Goal: Task Accomplishment & Management: Complete application form

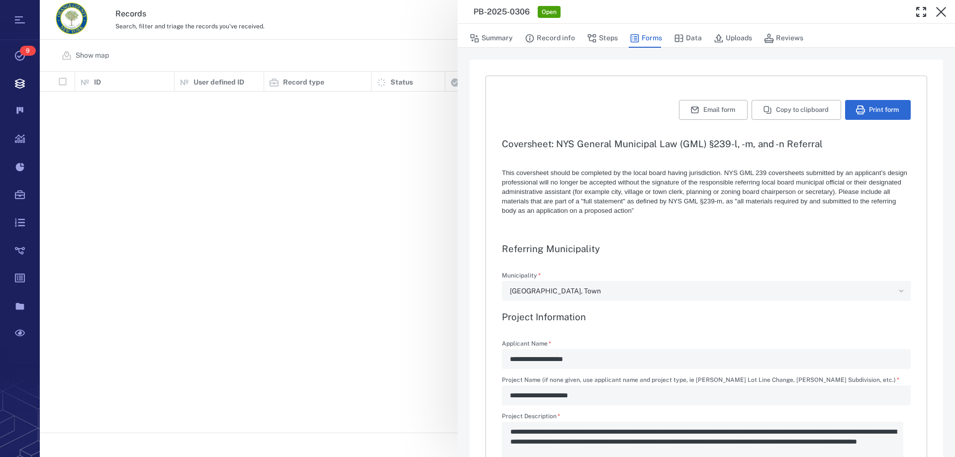
type textarea "*"
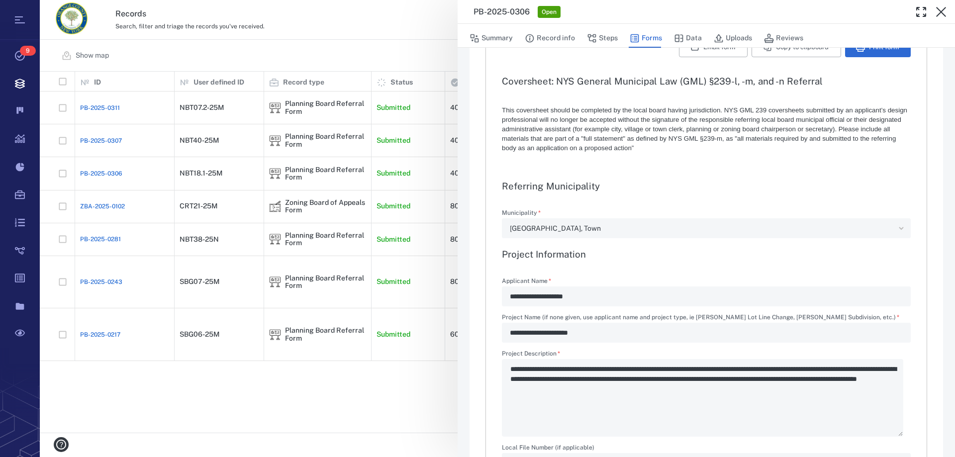
scroll to position [50, 0]
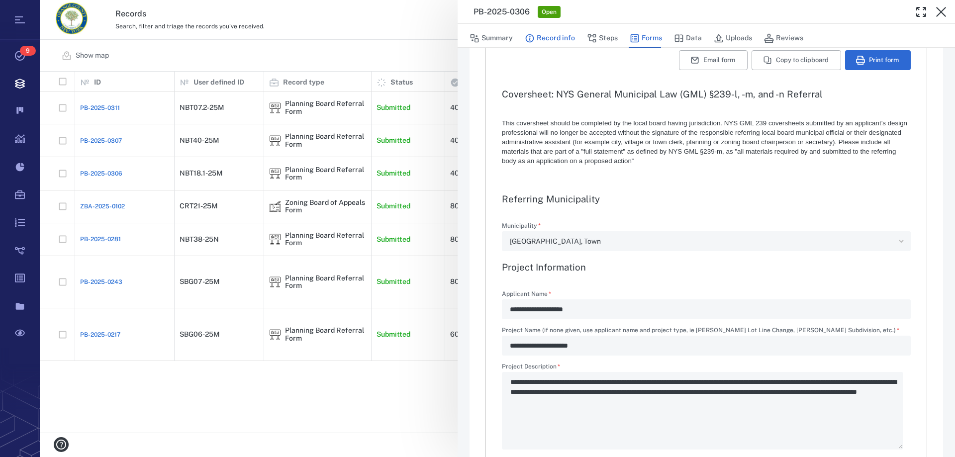
click at [553, 36] on button "Record info" at bounding box center [550, 38] width 50 height 19
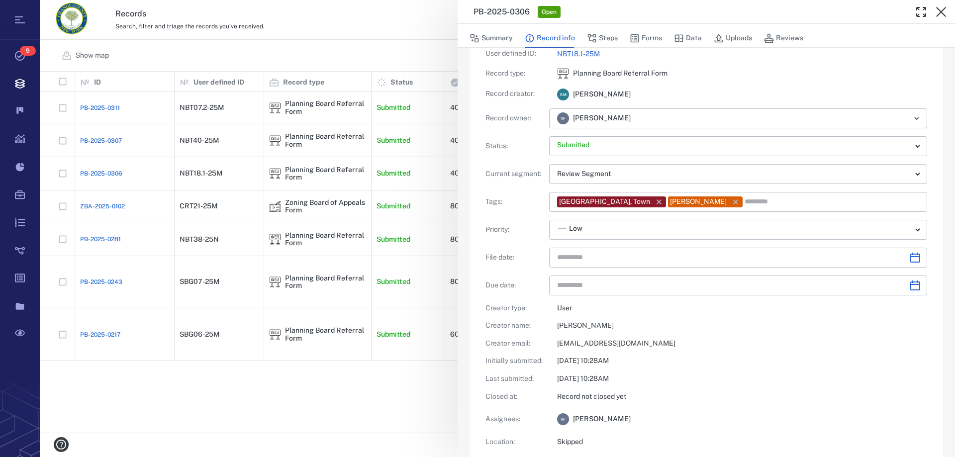
type input "**********"
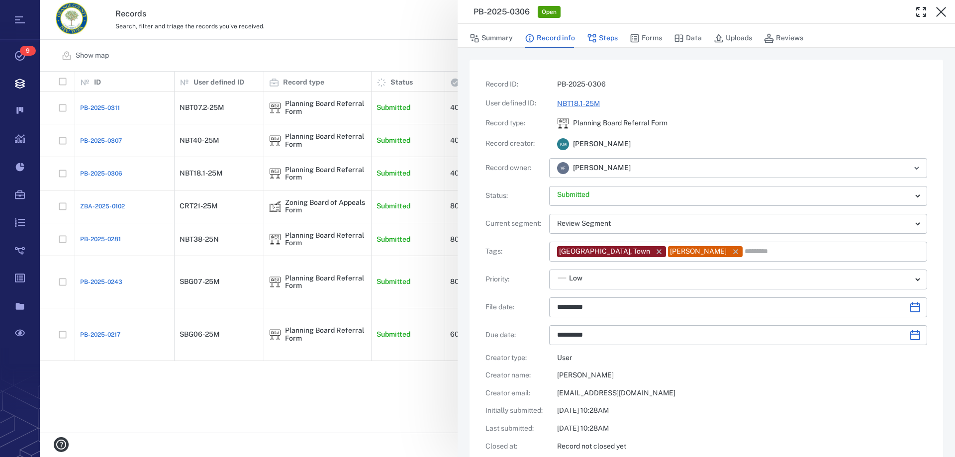
click at [606, 40] on button "Steps" at bounding box center [602, 38] width 31 height 19
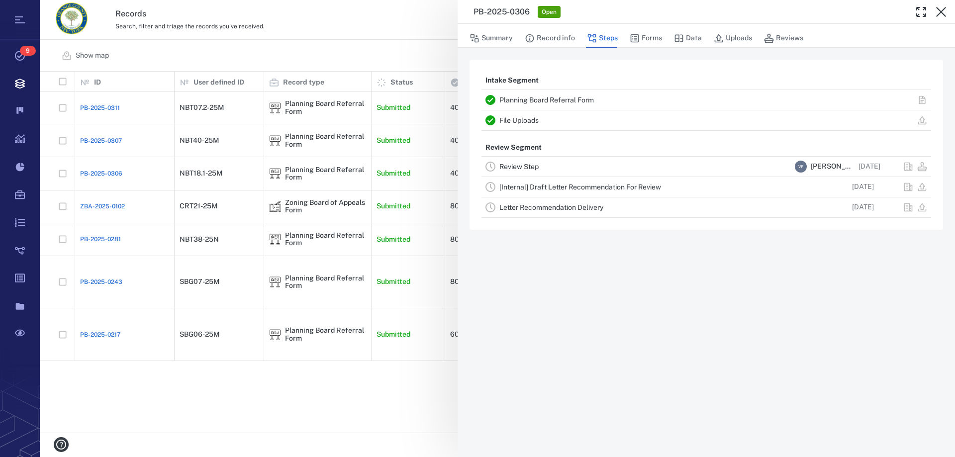
click at [517, 166] on link "Review Step" at bounding box center [518, 167] width 39 height 8
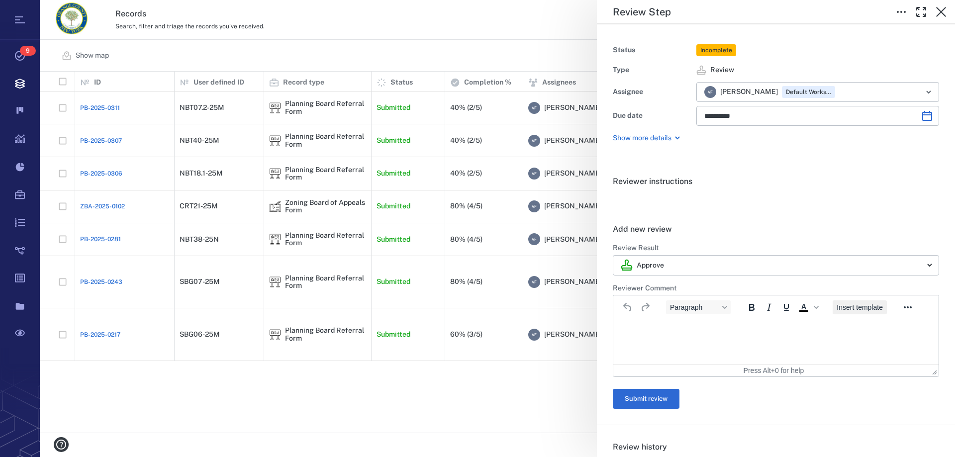
click at [858, 305] on span "Insert template" at bounding box center [859, 307] width 46 height 8
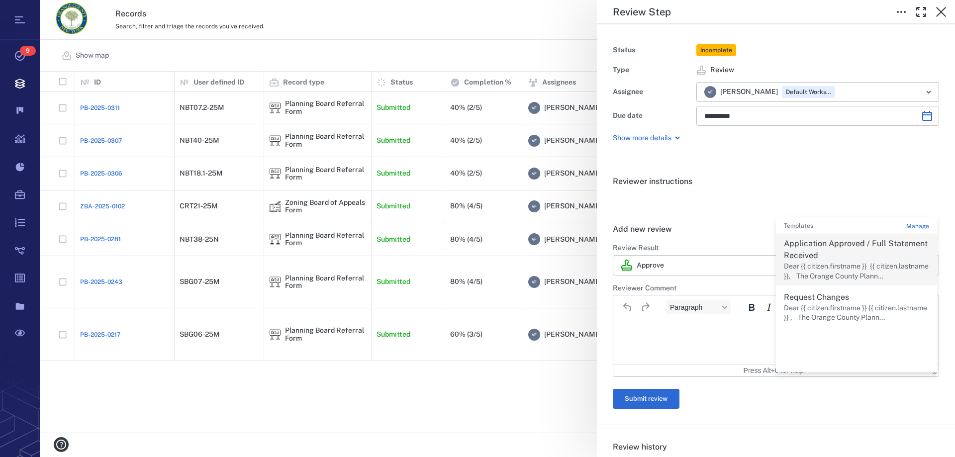
click at [829, 248] on p "Application Approved / Full Statement Received" at bounding box center [856, 250] width 145 height 24
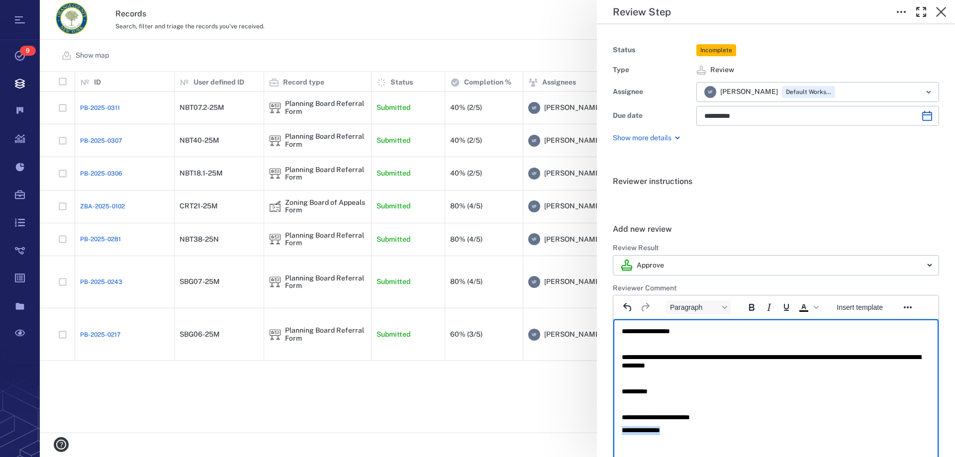
drag, startPoint x: 682, startPoint y: 432, endPoint x: 549, endPoint y: 422, distance: 133.6
click at [613, 422] on html "**********" at bounding box center [775, 380] width 325 height 123
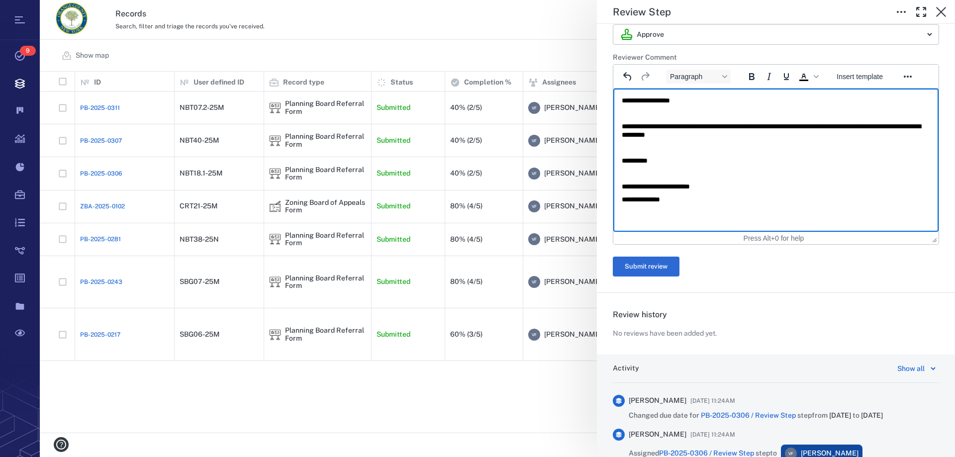
scroll to position [249, 0]
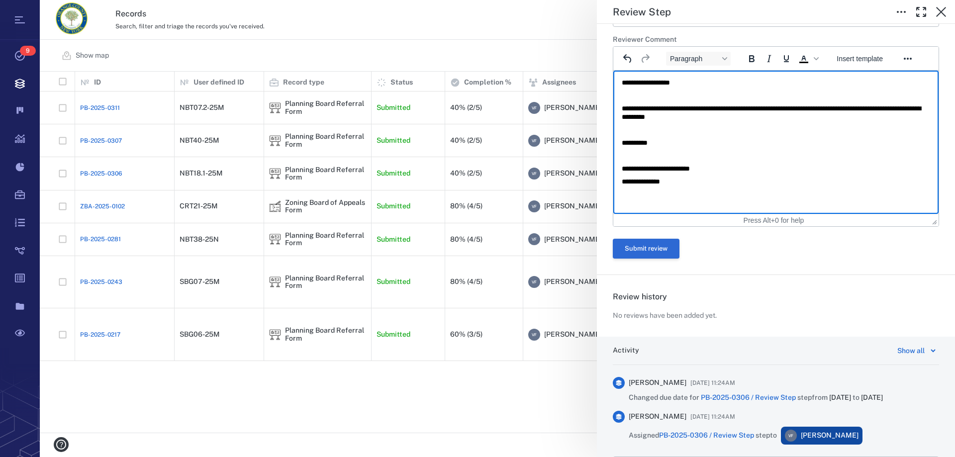
click at [634, 249] on button "Submit review" at bounding box center [646, 249] width 67 height 20
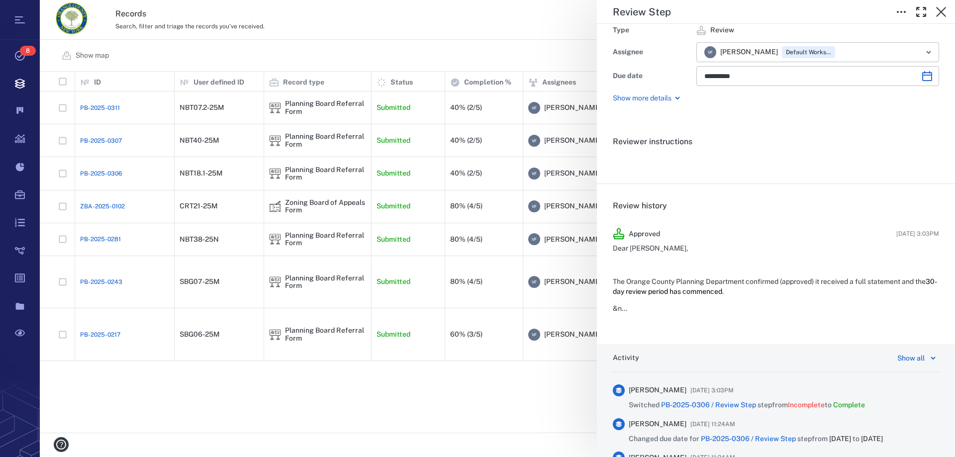
scroll to position [0, 0]
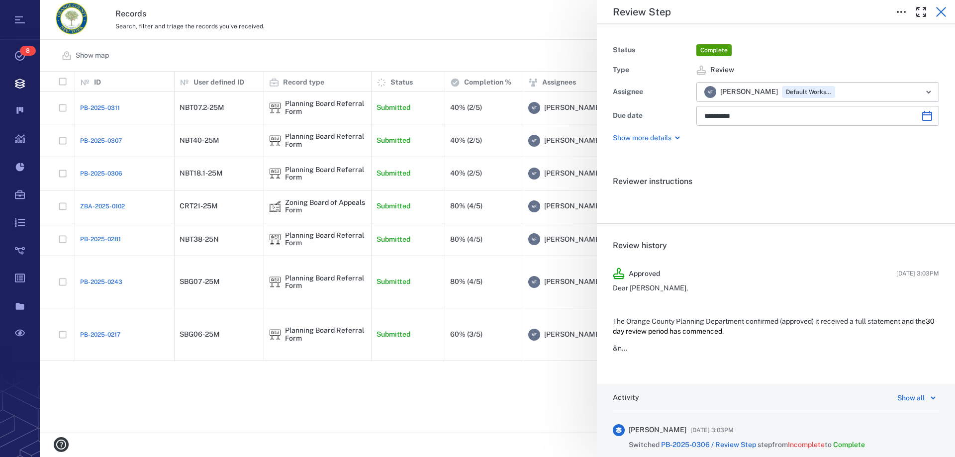
click at [941, 9] on icon "button" at bounding box center [941, 12] width 12 height 12
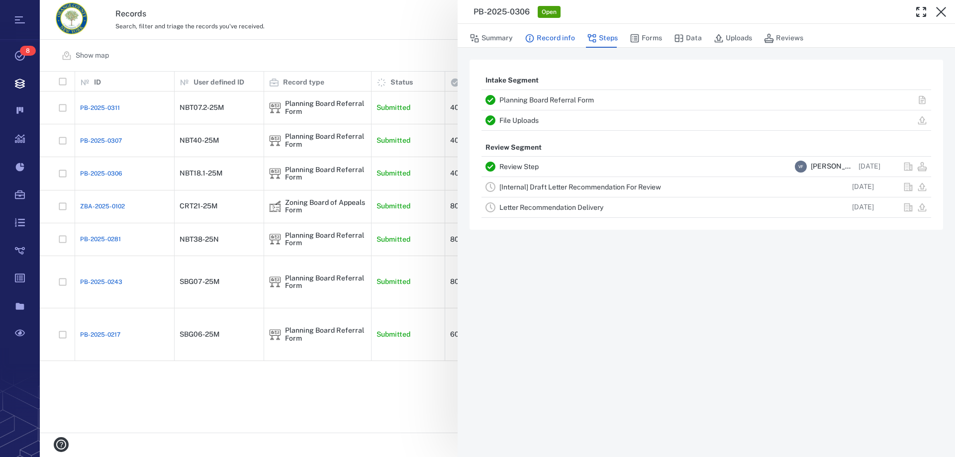
click at [559, 39] on button "Record info" at bounding box center [550, 38] width 50 height 19
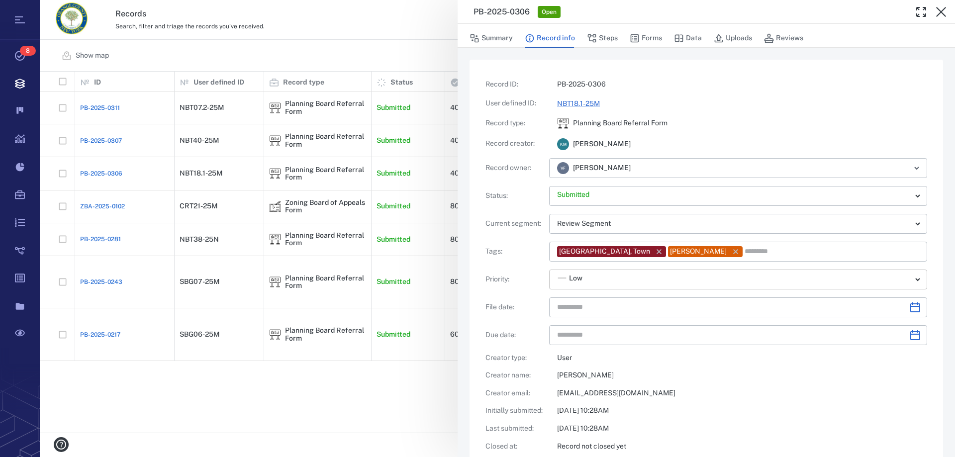
type input "**********"
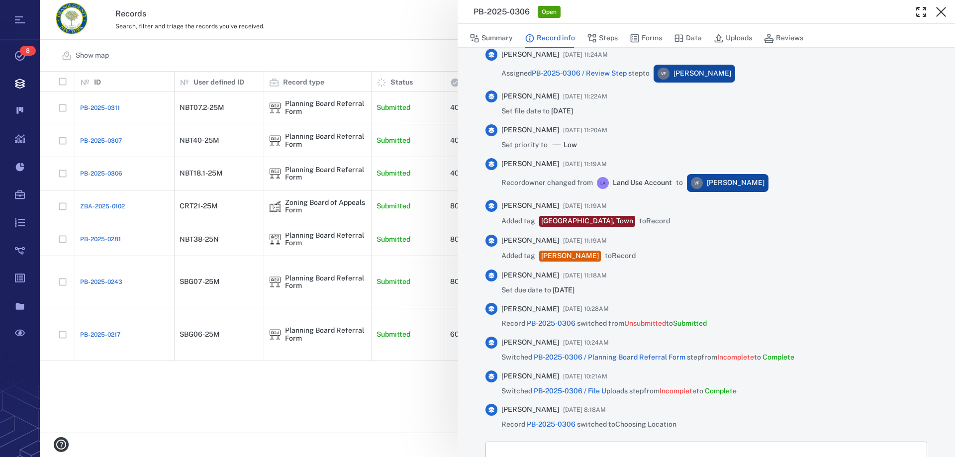
scroll to position [696, 0]
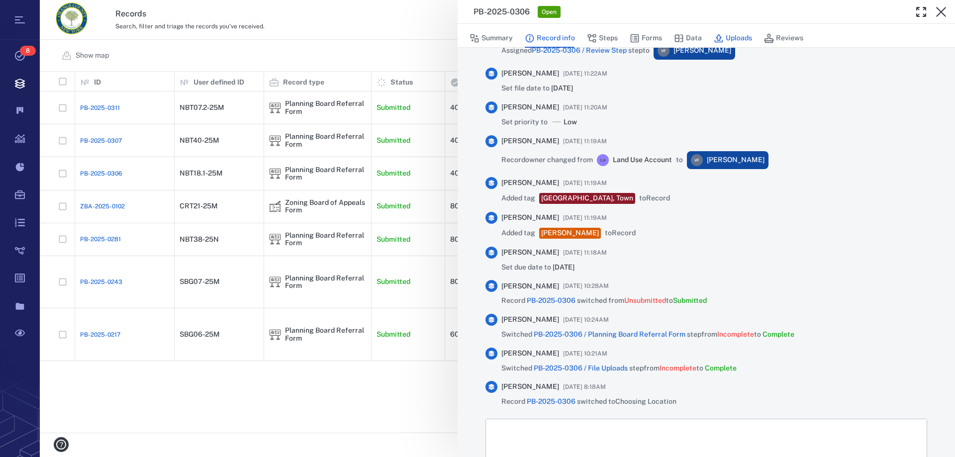
click at [741, 37] on button "Uploads" at bounding box center [733, 38] width 38 height 19
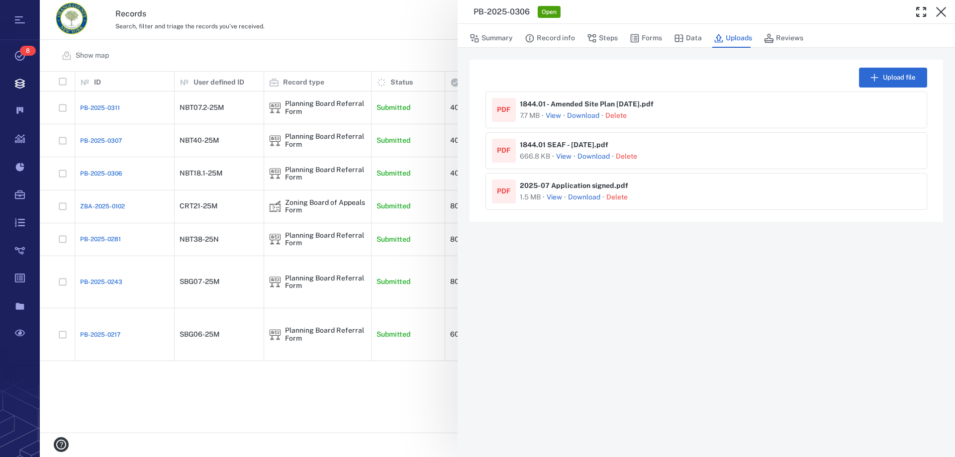
click at [585, 116] on link "Download" at bounding box center [583, 116] width 32 height 10
click at [341, 397] on div "PB-2025-0306 Open Summary Record info Steps Forms Data Uploads Reviews Upload f…" at bounding box center [497, 228] width 915 height 457
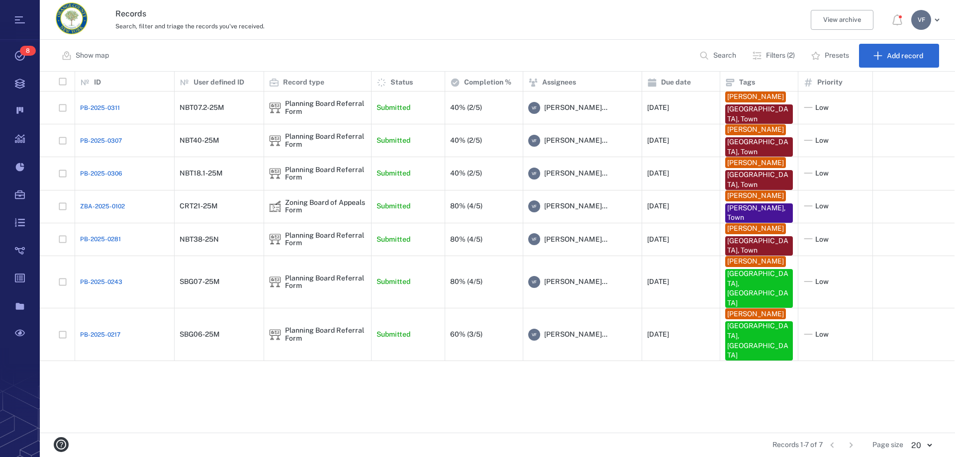
click at [771, 54] on p "Filters (2)" at bounding box center [780, 56] width 29 height 10
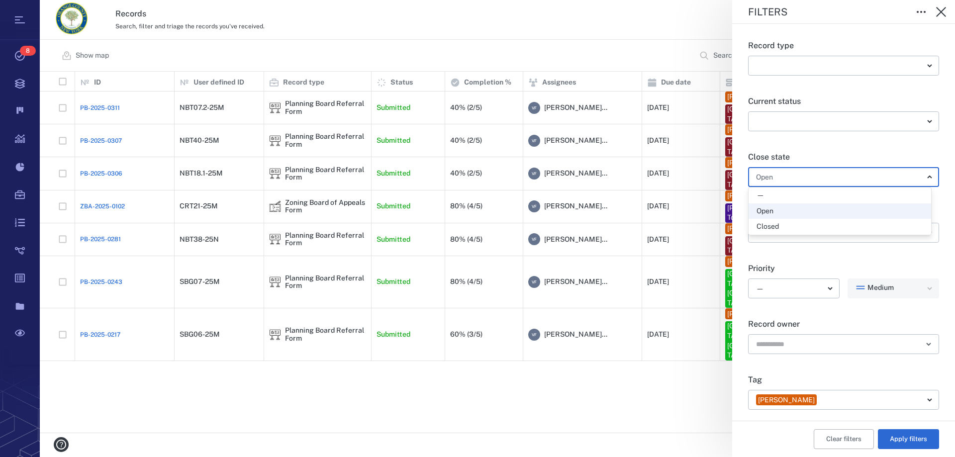
click at [922, 175] on body "Tasks 8 Records Boards Dashboard Reports Record types Guide steps Rules Form bu…" at bounding box center [477, 228] width 955 height 457
click at [781, 233] on li "Closed" at bounding box center [839, 227] width 182 height 16
type input "****"
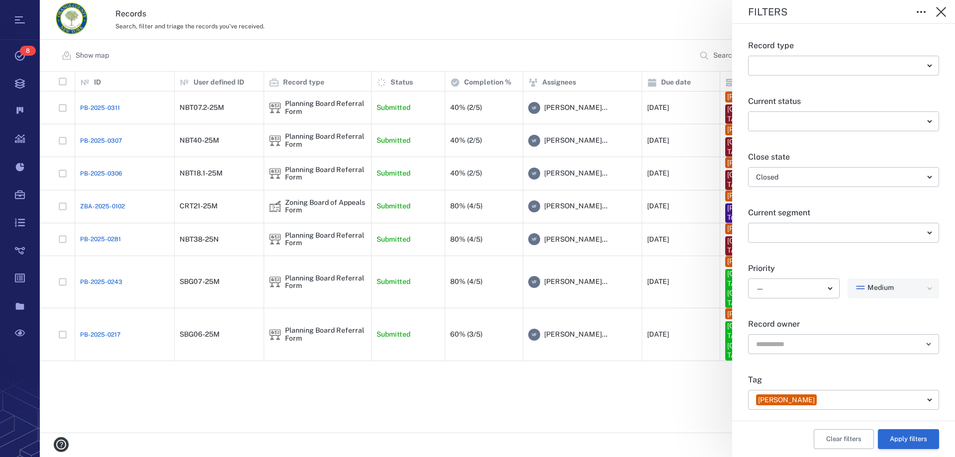
click at [903, 442] on button "Apply filters" at bounding box center [908, 439] width 61 height 20
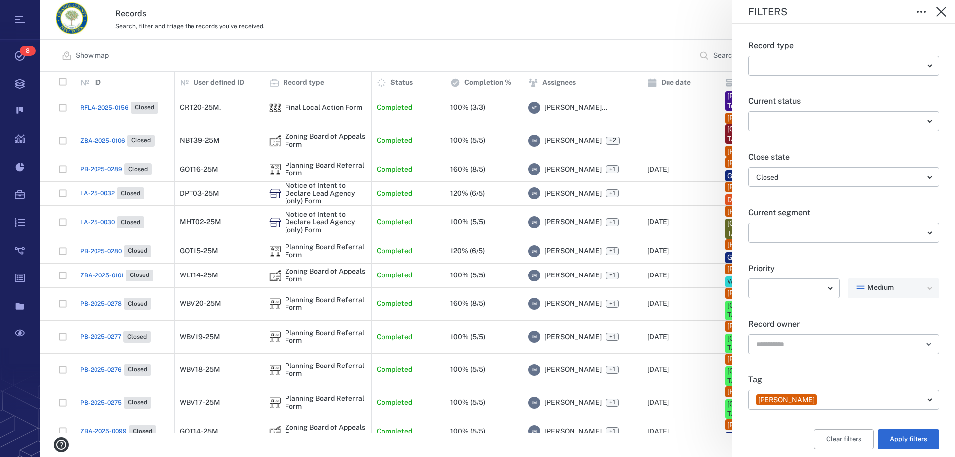
click at [659, 451] on div "Filters Record type ​ ​ Current status ​ ​ Close state Closed **** ​ Current se…" at bounding box center [497, 228] width 915 height 457
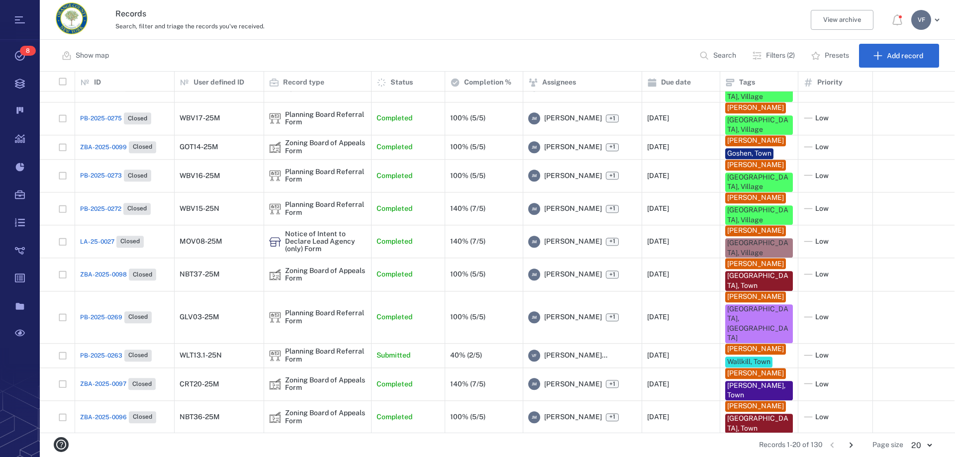
scroll to position [326, 0]
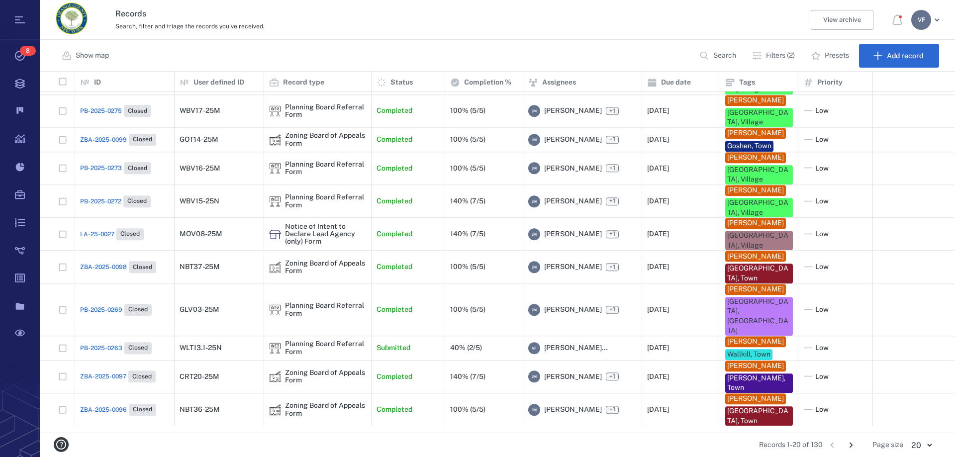
click at [852, 443] on icon "Go to next page" at bounding box center [850, 445] width 11 height 11
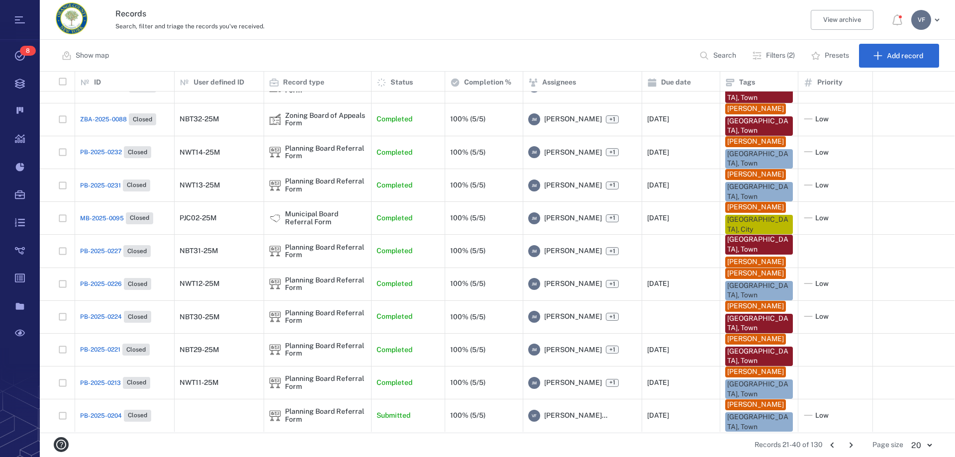
scroll to position [275, 0]
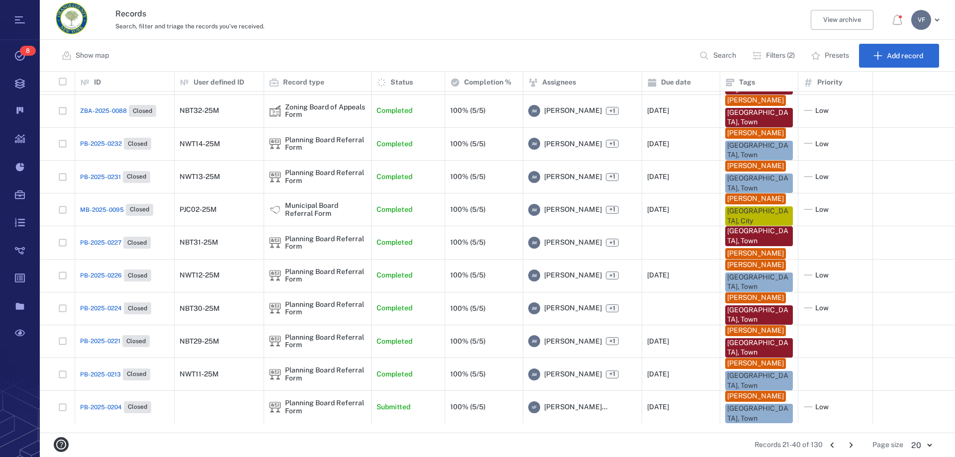
click at [852, 447] on icon "Go to next page" at bounding box center [850, 445] width 11 height 11
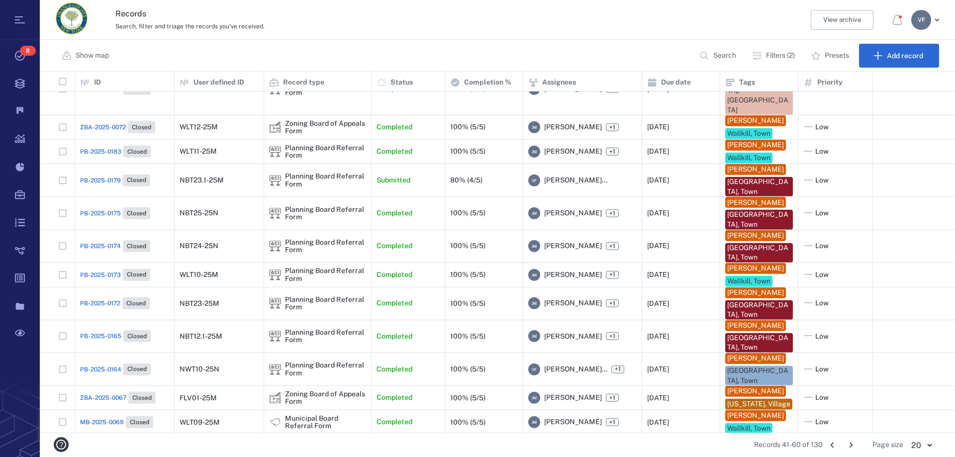
scroll to position [305, 0]
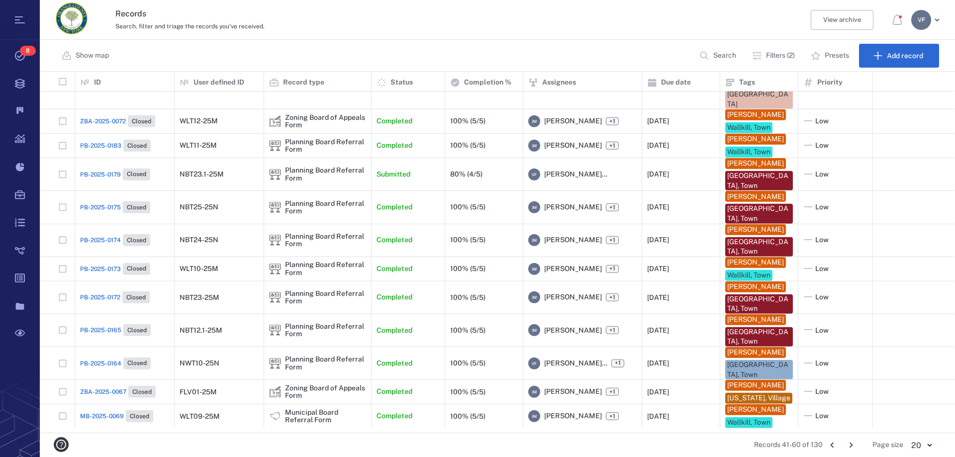
click at [850, 448] on icon "Go to next page" at bounding box center [850, 445] width 11 height 11
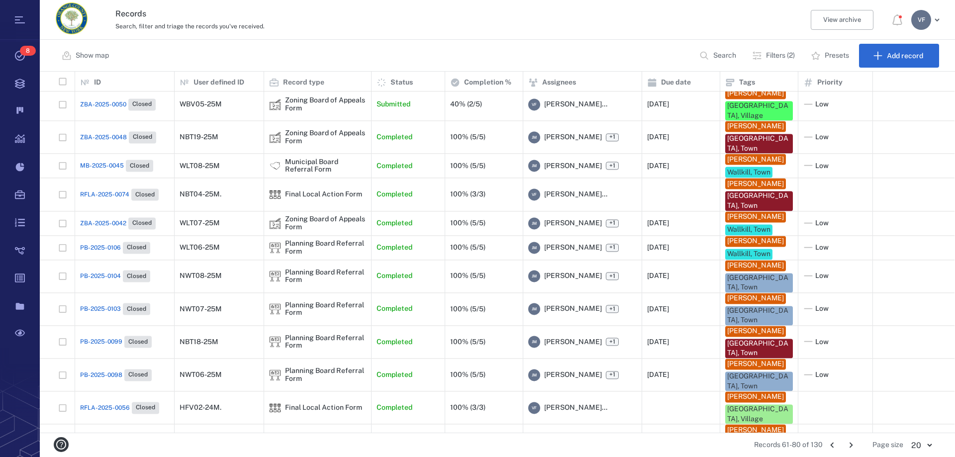
scroll to position [249, 0]
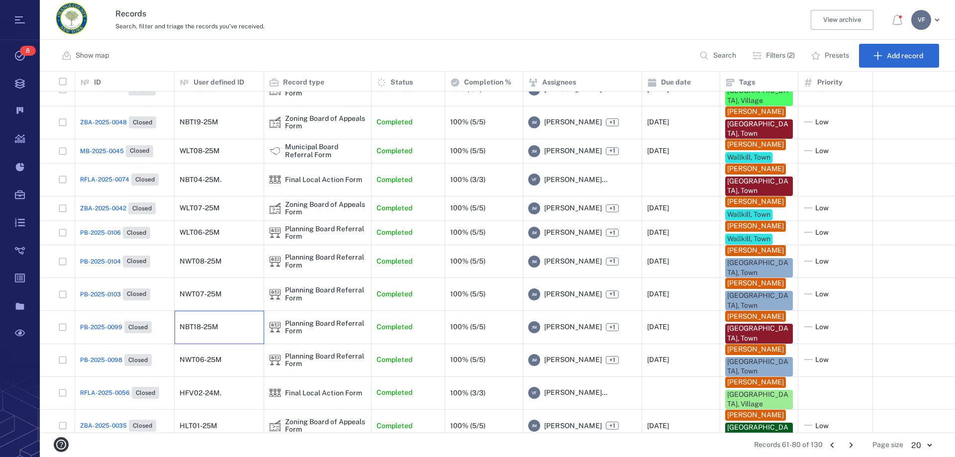
click at [213, 331] on div "NBT18-25M" at bounding box center [199, 326] width 39 height 7
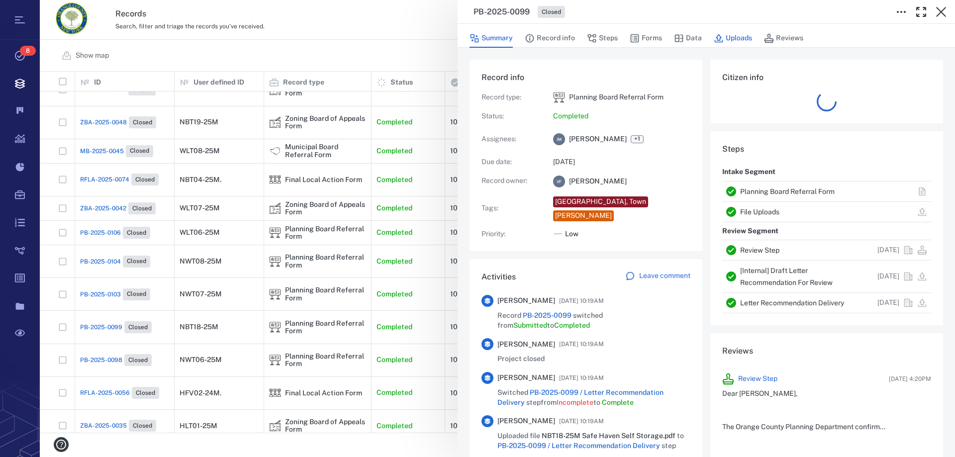
click at [730, 36] on button "Uploads" at bounding box center [733, 38] width 38 height 19
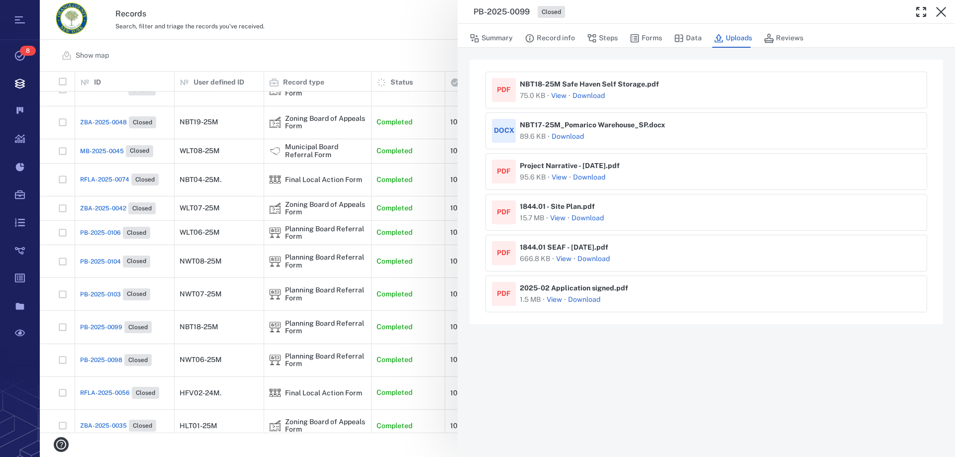
click at [588, 218] on link "Download" at bounding box center [587, 218] width 32 height 10
